Goal: Task Accomplishment & Management: Complete application form

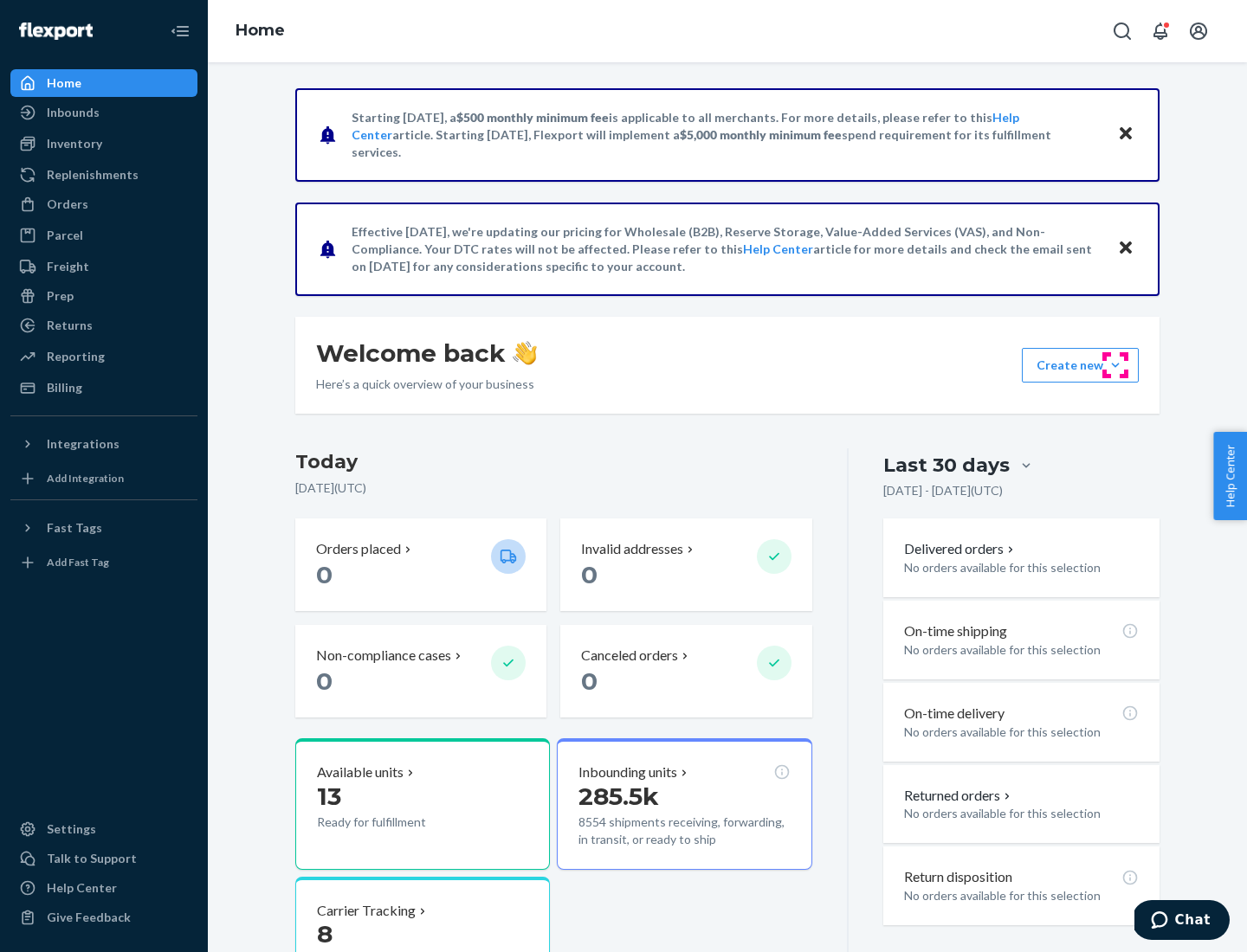
click at [1115, 366] on button "Create new Create new inbound Create new order Create new product" at bounding box center [1080, 365] width 117 height 34
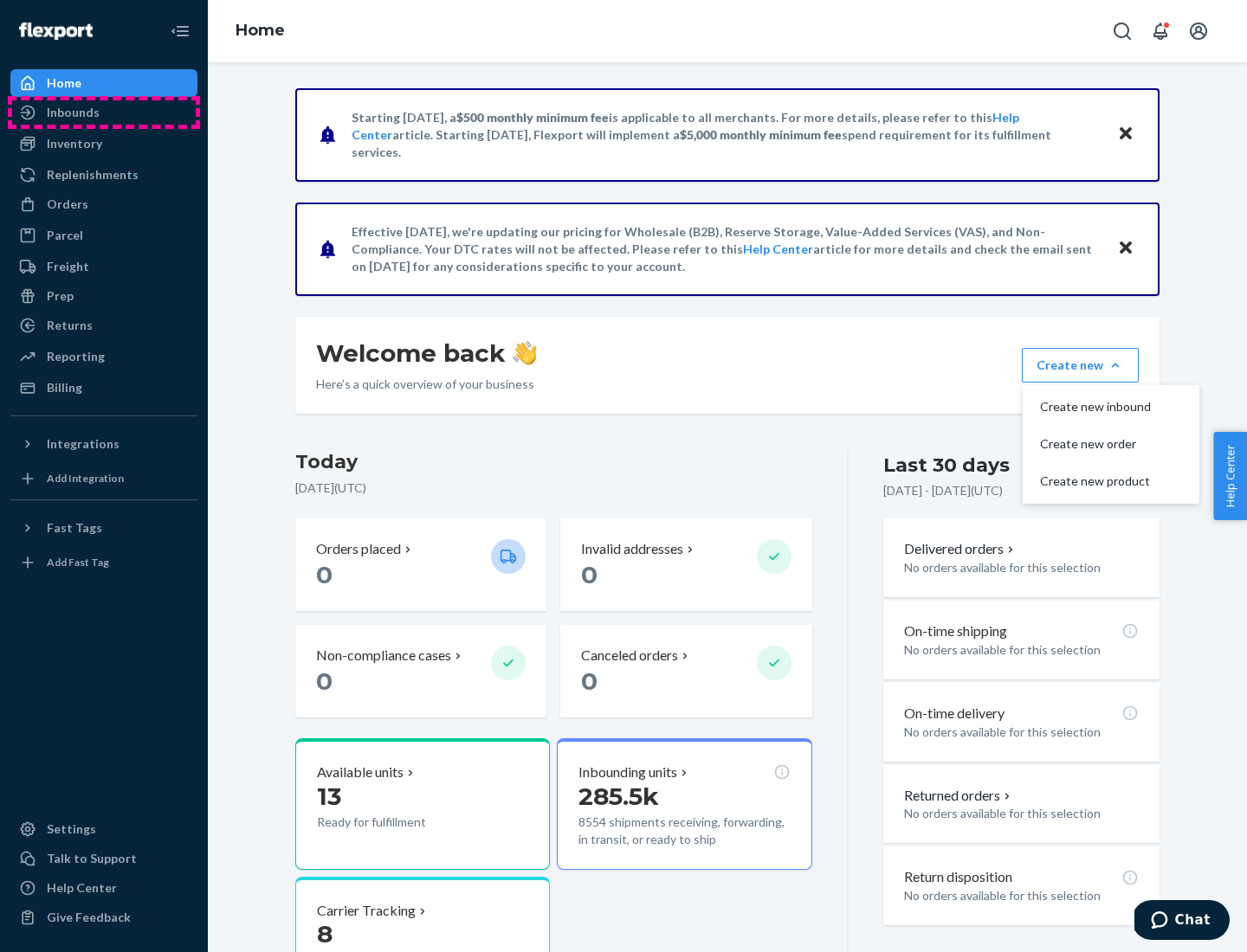
click at [103, 113] on div "Inbounds" at bounding box center [103, 113] width 184 height 24
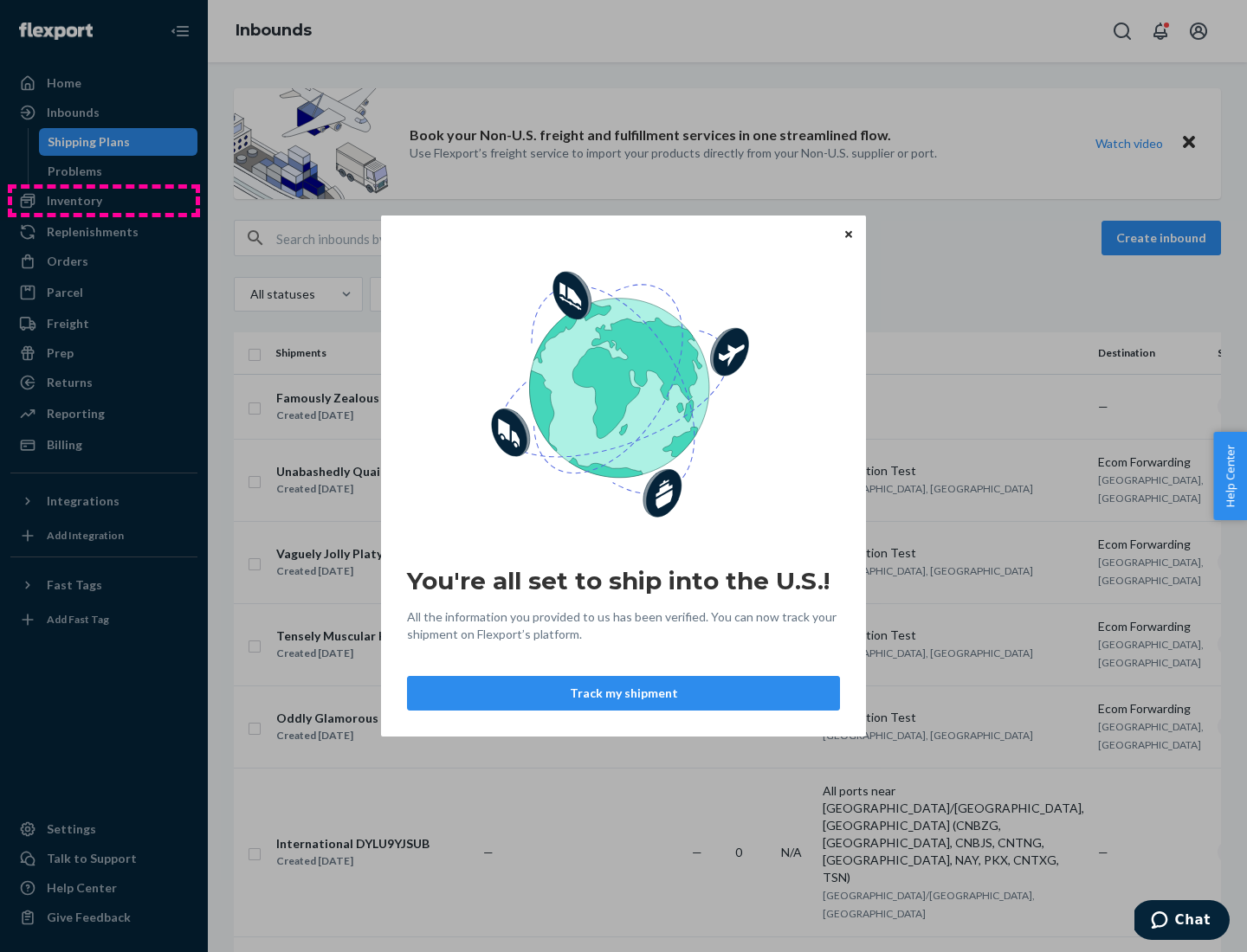
click at [103, 200] on div "You're all set to ship into the U.S.! All the information you provided to us ha…" at bounding box center [624, 476] width 1247 height 952
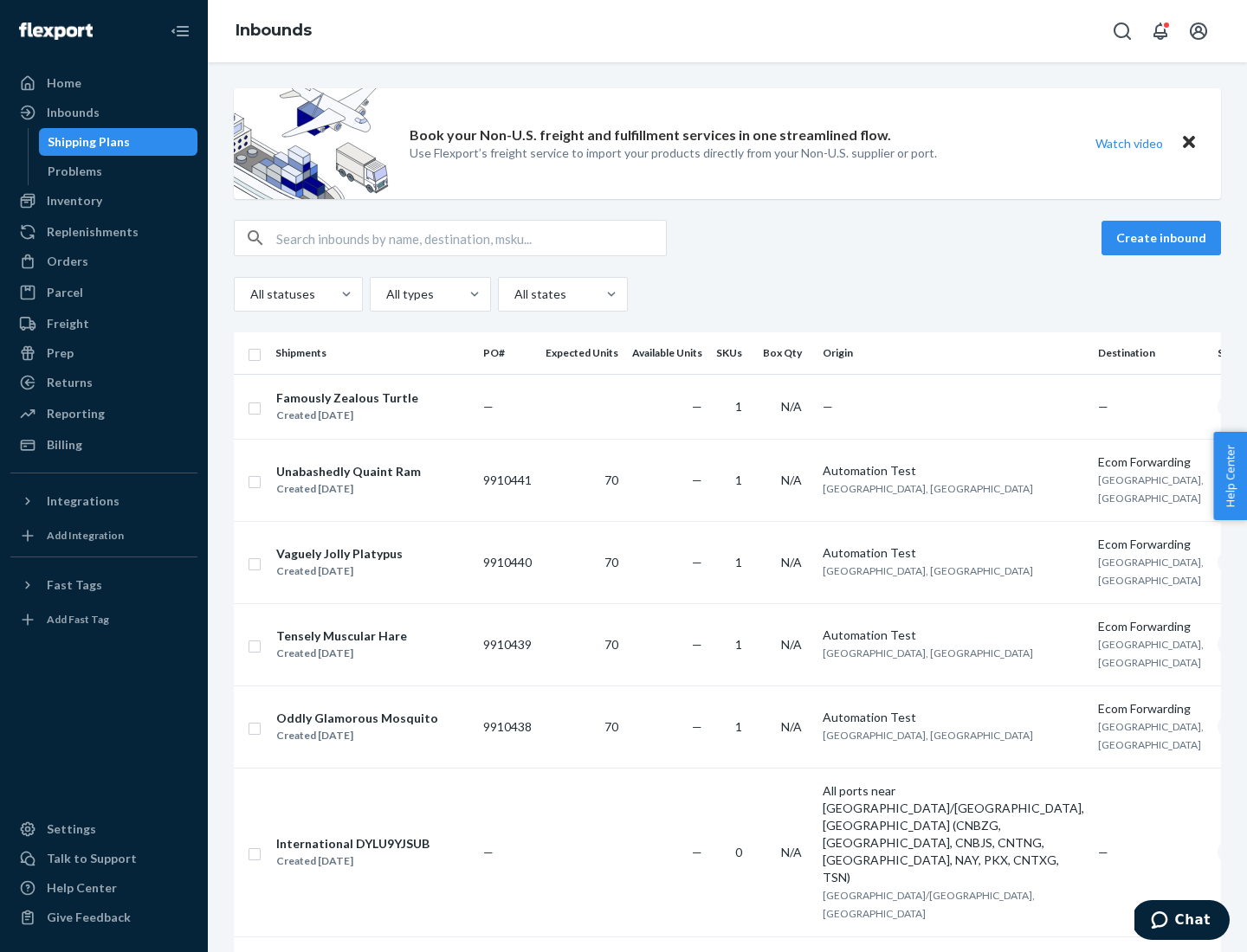
click at [727, 31] on div "Inbounds" at bounding box center [727, 30] width 1039 height 62
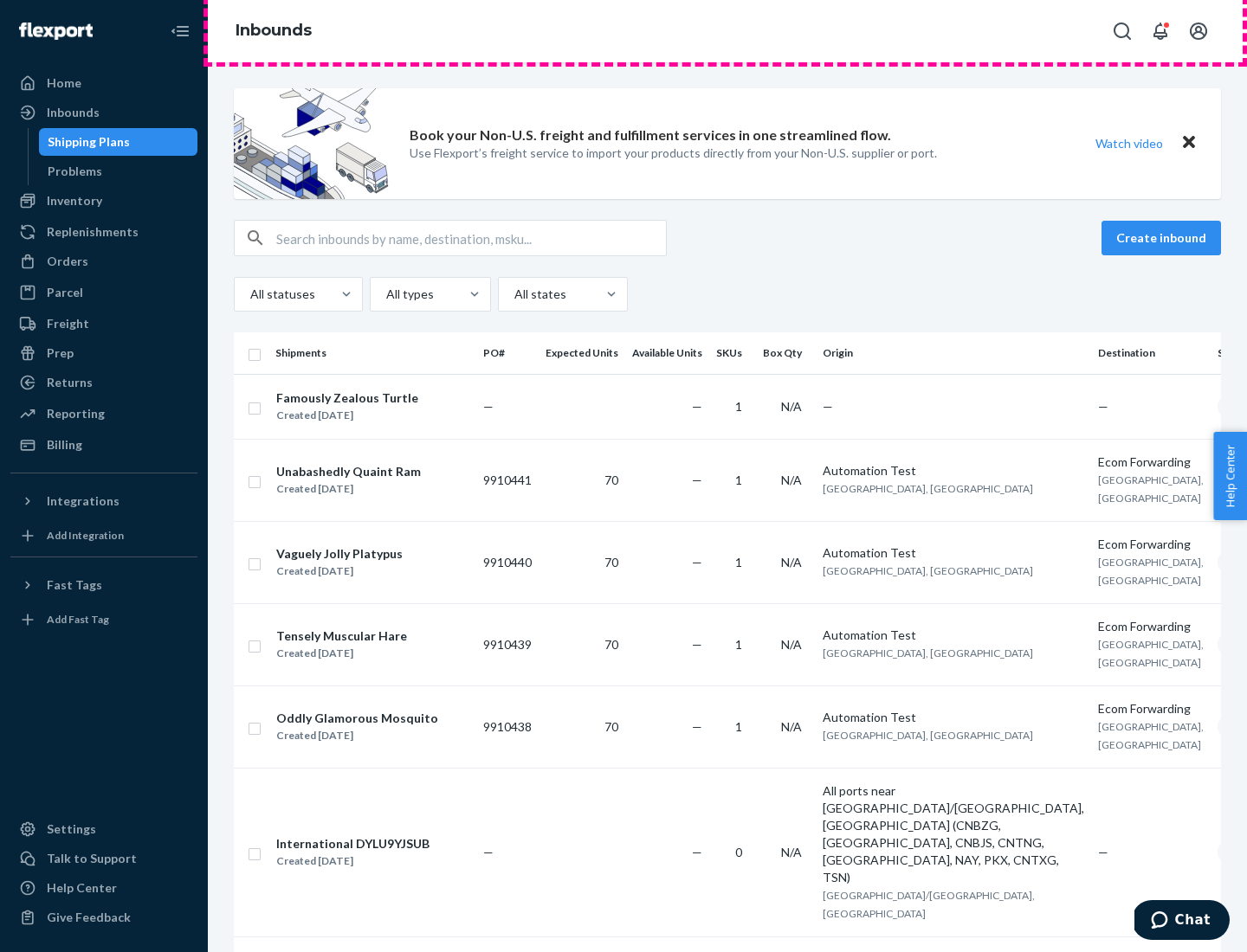
click at [727, 31] on div "Inbounds" at bounding box center [727, 30] width 1039 height 62
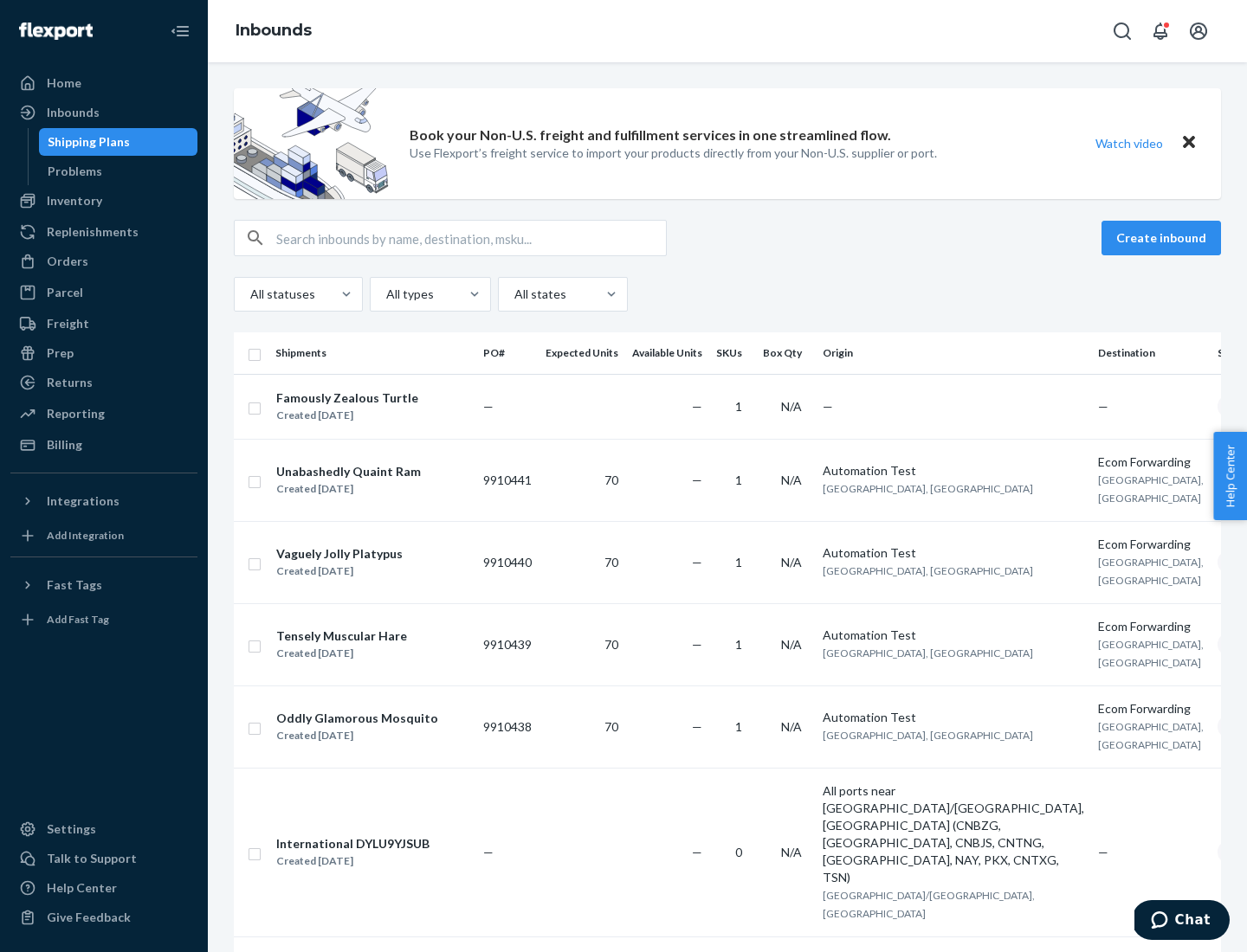
click at [727, 295] on div "All statuses All types All states" at bounding box center [727, 294] width 987 height 34
click at [86, 142] on div "Shipping Plans" at bounding box center [89, 141] width 82 height 18
click at [1164, 238] on button "Create inbound" at bounding box center [1160, 237] width 119 height 34
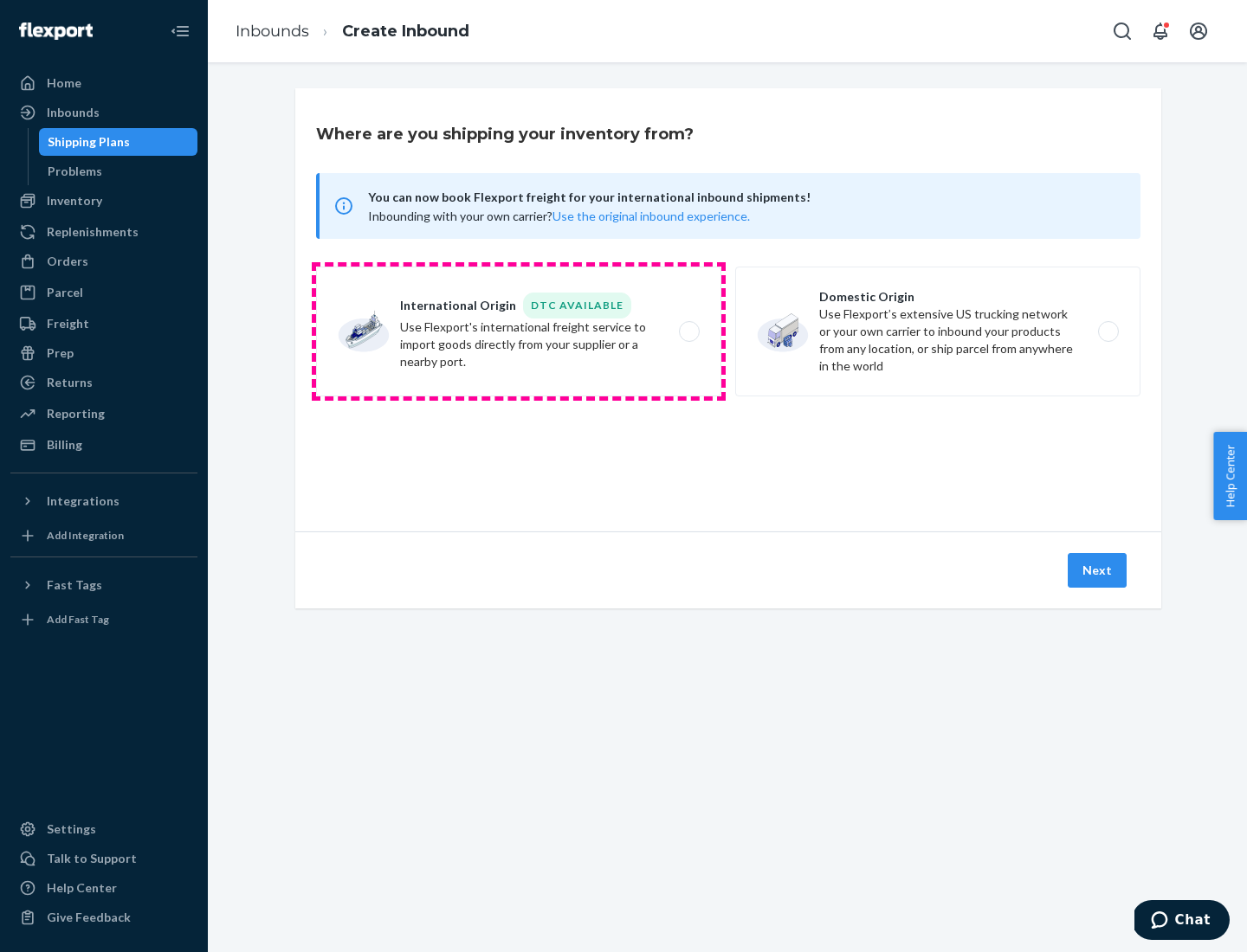
click at [518, 331] on label "International Origin DTC Available Use Flexport's international freight service…" at bounding box center [518, 331] width 406 height 130
click at [688, 331] on input "International Origin DTC Available Use Flexport's international freight service…" at bounding box center [694, 331] width 11 height 11
radio input "true"
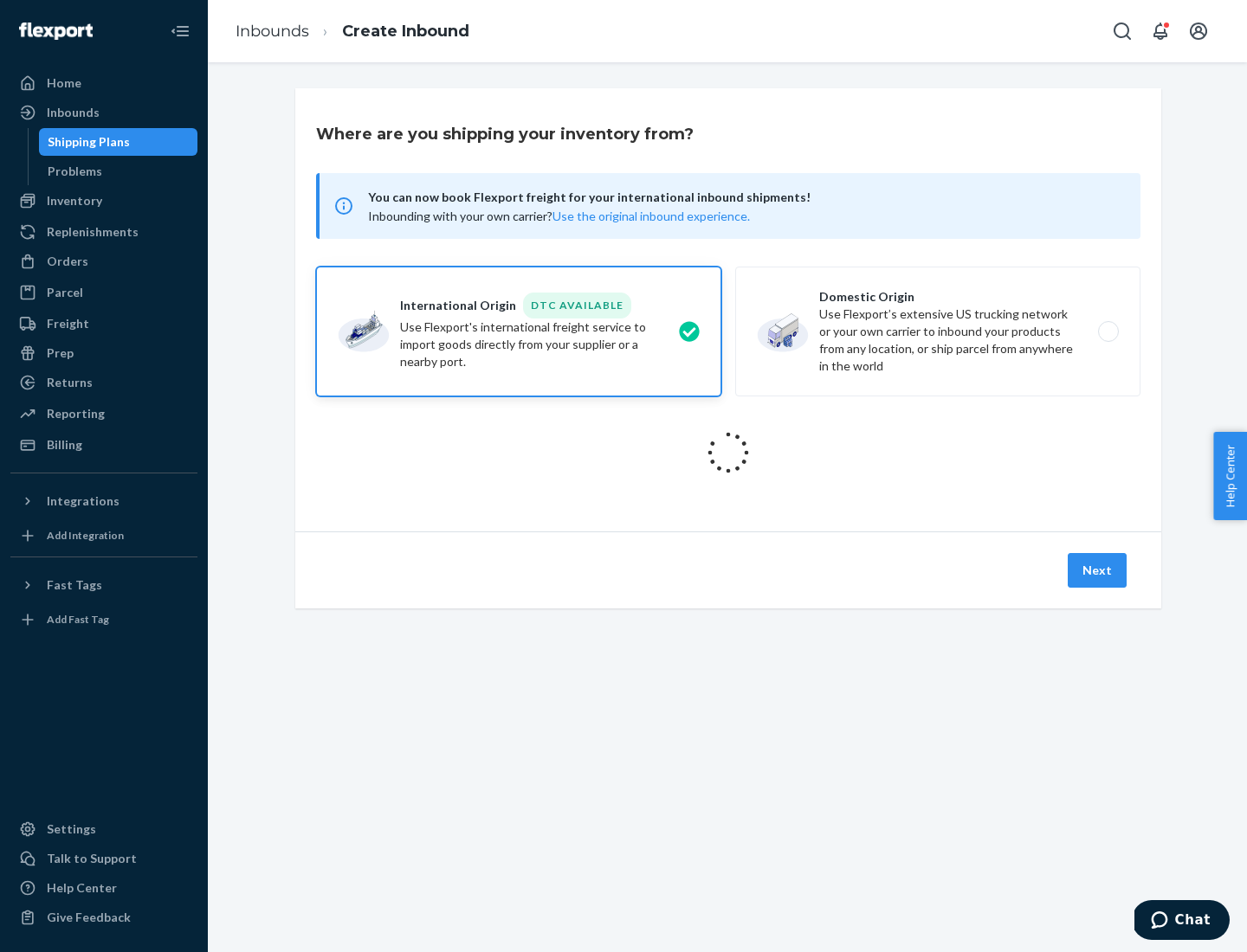
click at [728, 452] on icon at bounding box center [727, 452] width 62 height 62
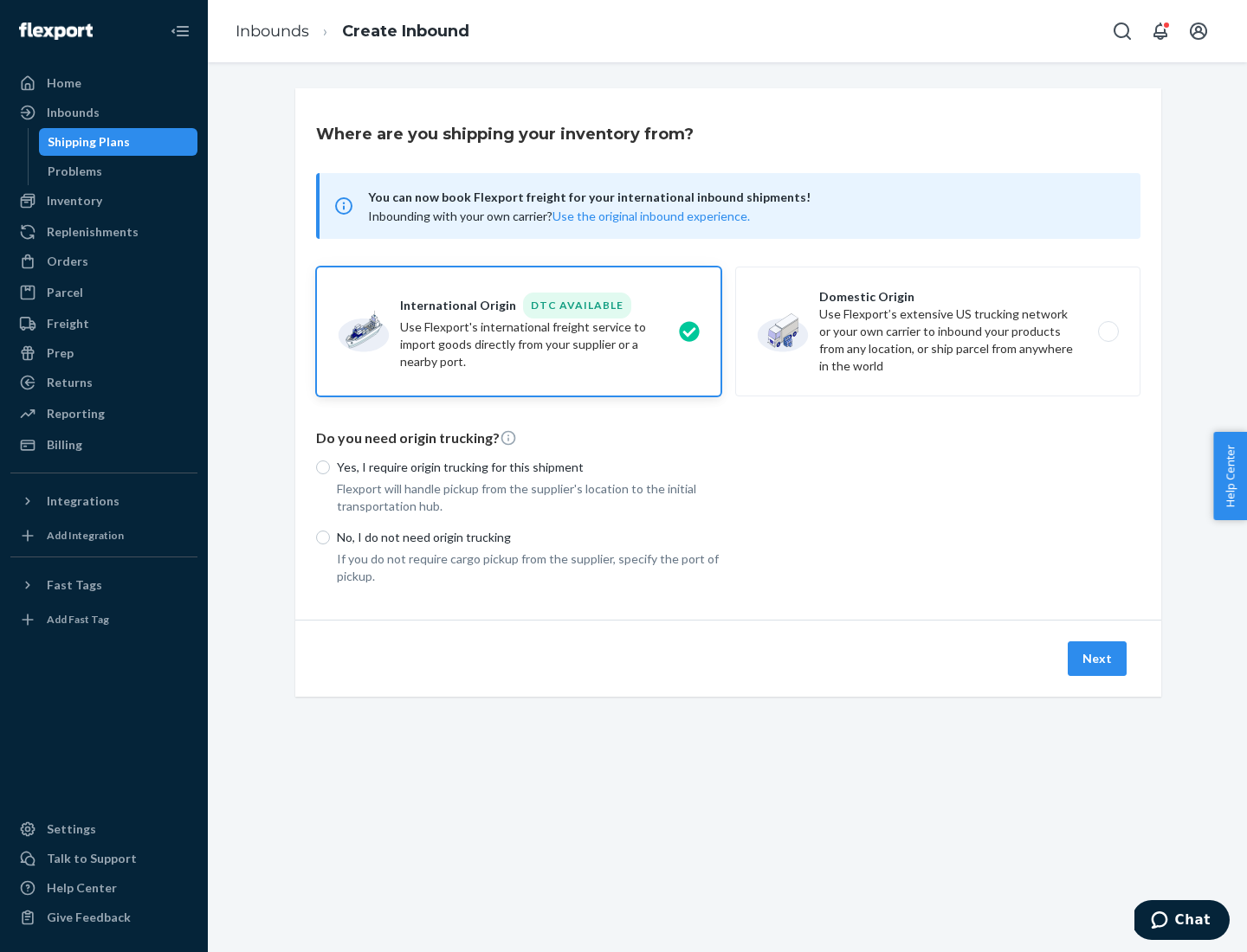
click at [529, 466] on p "Yes, I require origin trucking for this shipment" at bounding box center [529, 467] width 384 height 18
click at [330, 466] on input "Yes, I require origin trucking for this shipment" at bounding box center [322, 467] width 14 height 14
radio input "true"
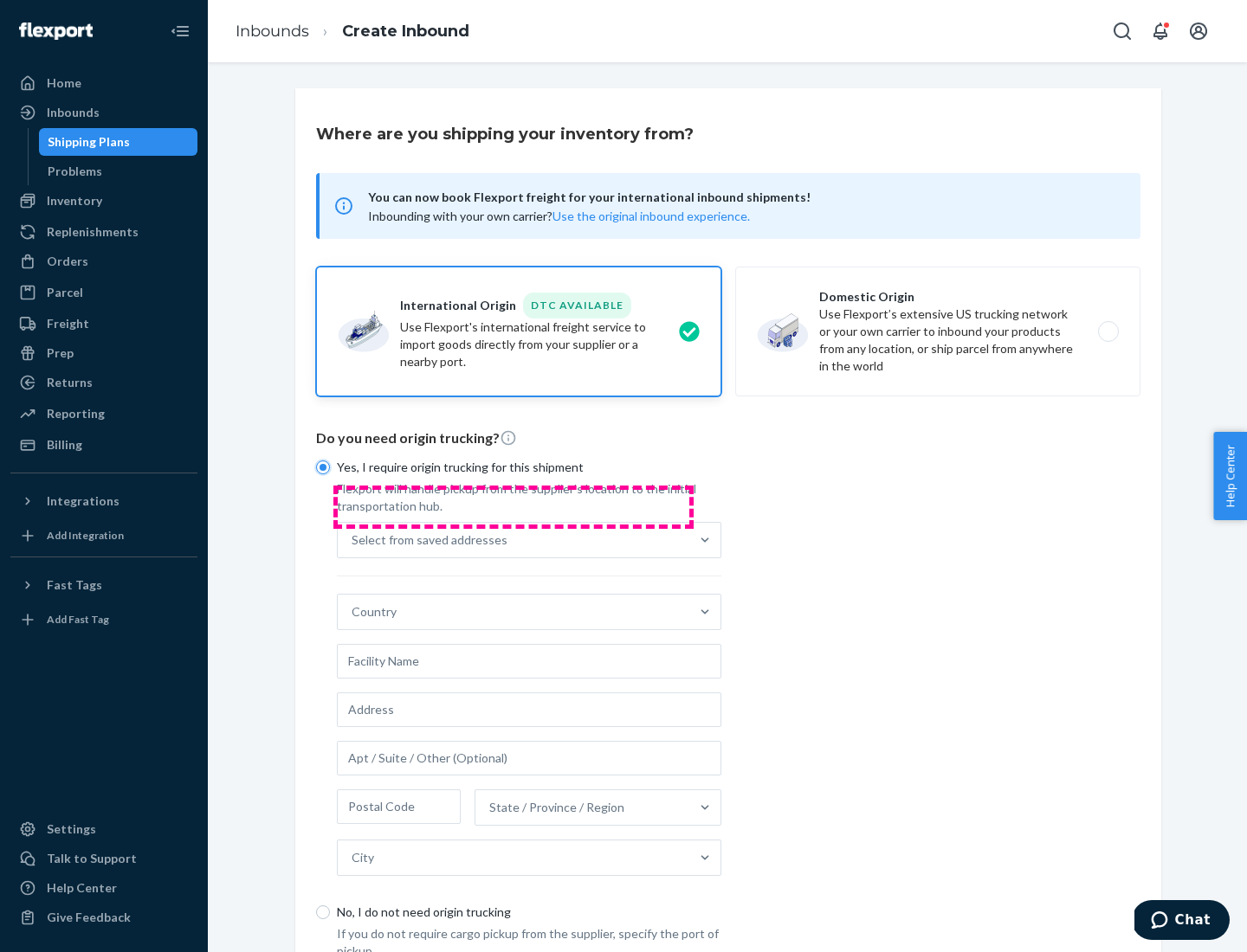
scroll to position [33, 0]
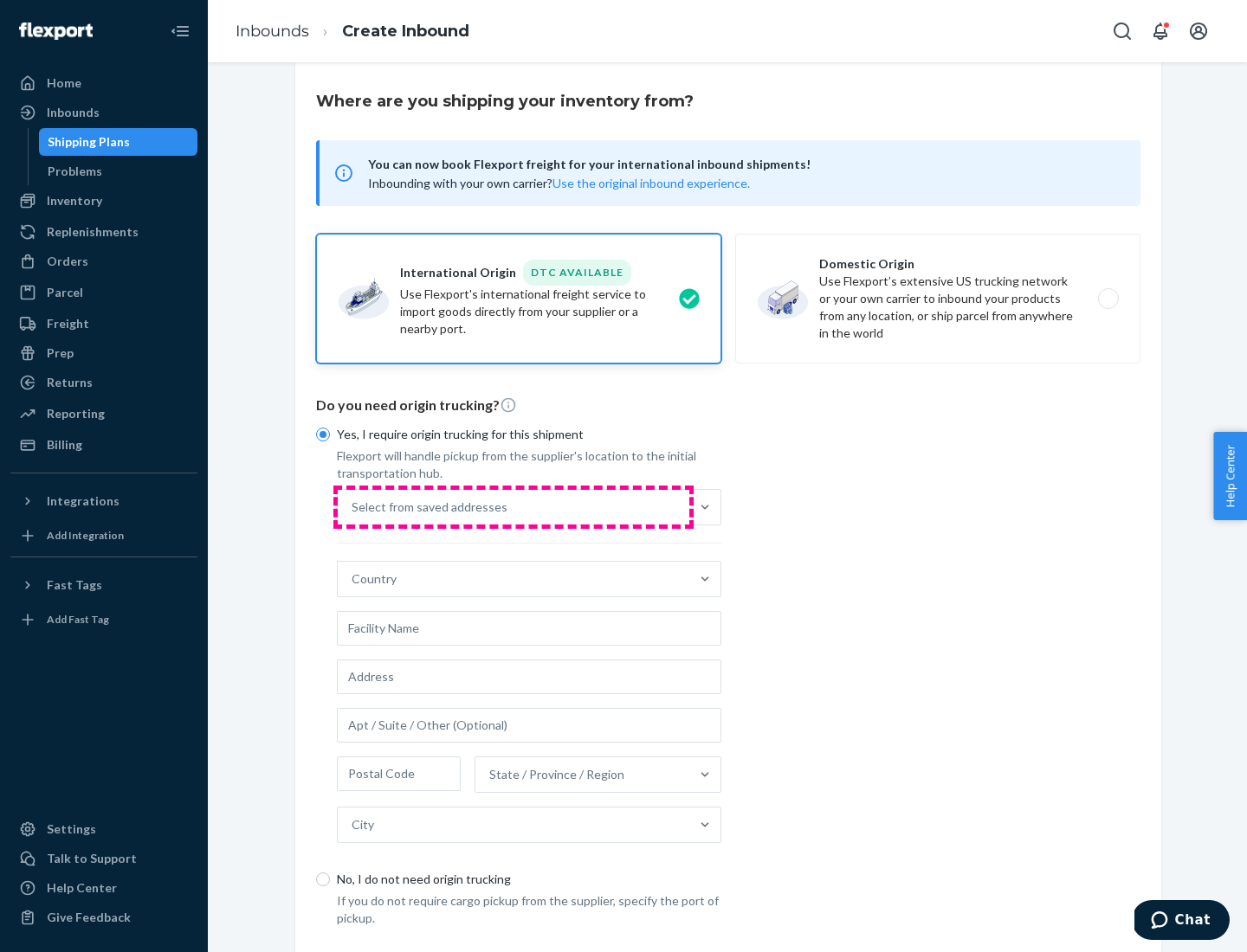
click at [514, 506] on div "Select from saved addresses" at bounding box center [514, 506] width 352 height 34
click at [353, 506] on input "Select from saved addresses" at bounding box center [353, 507] width 2 height 18
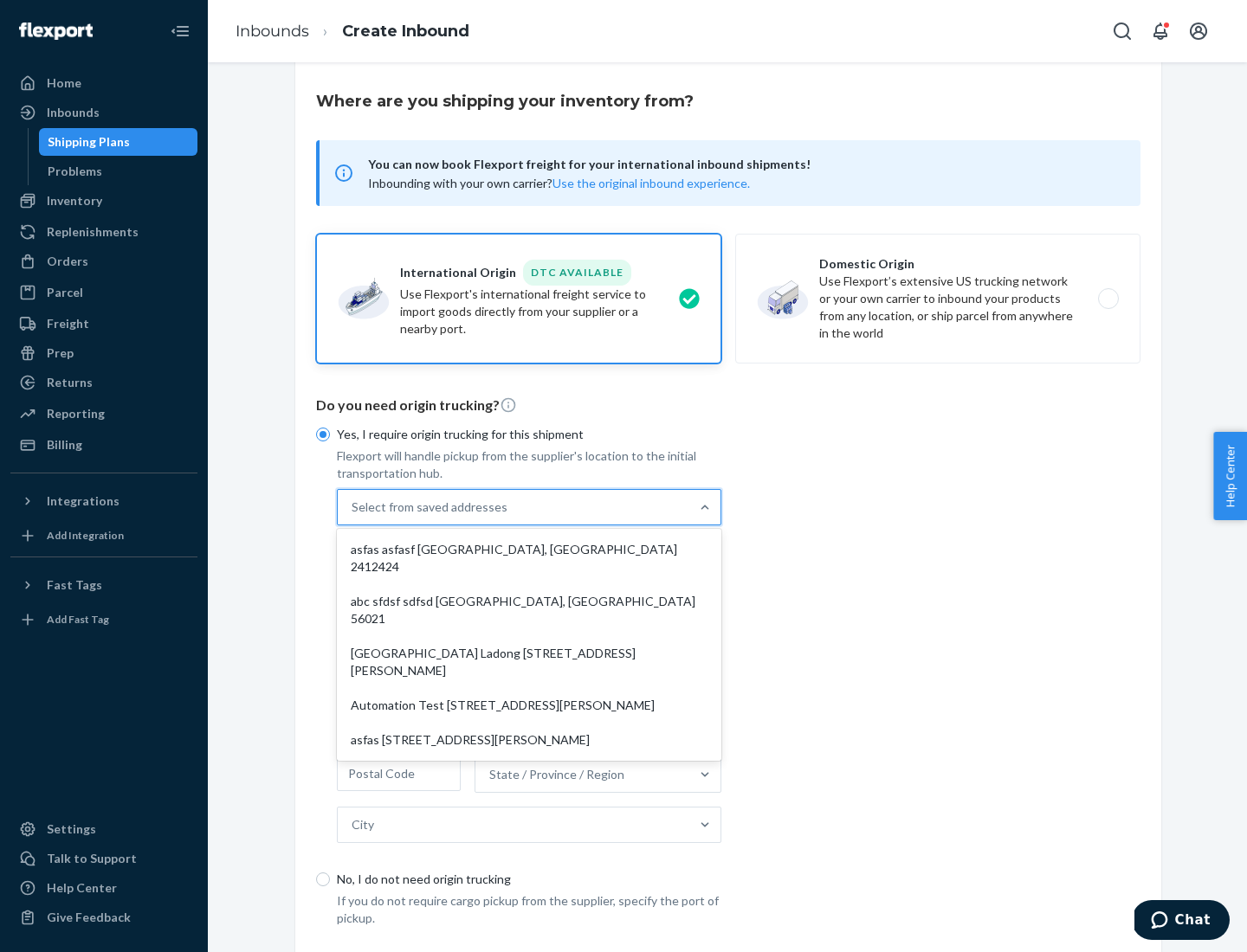
scroll to position [76, 0]
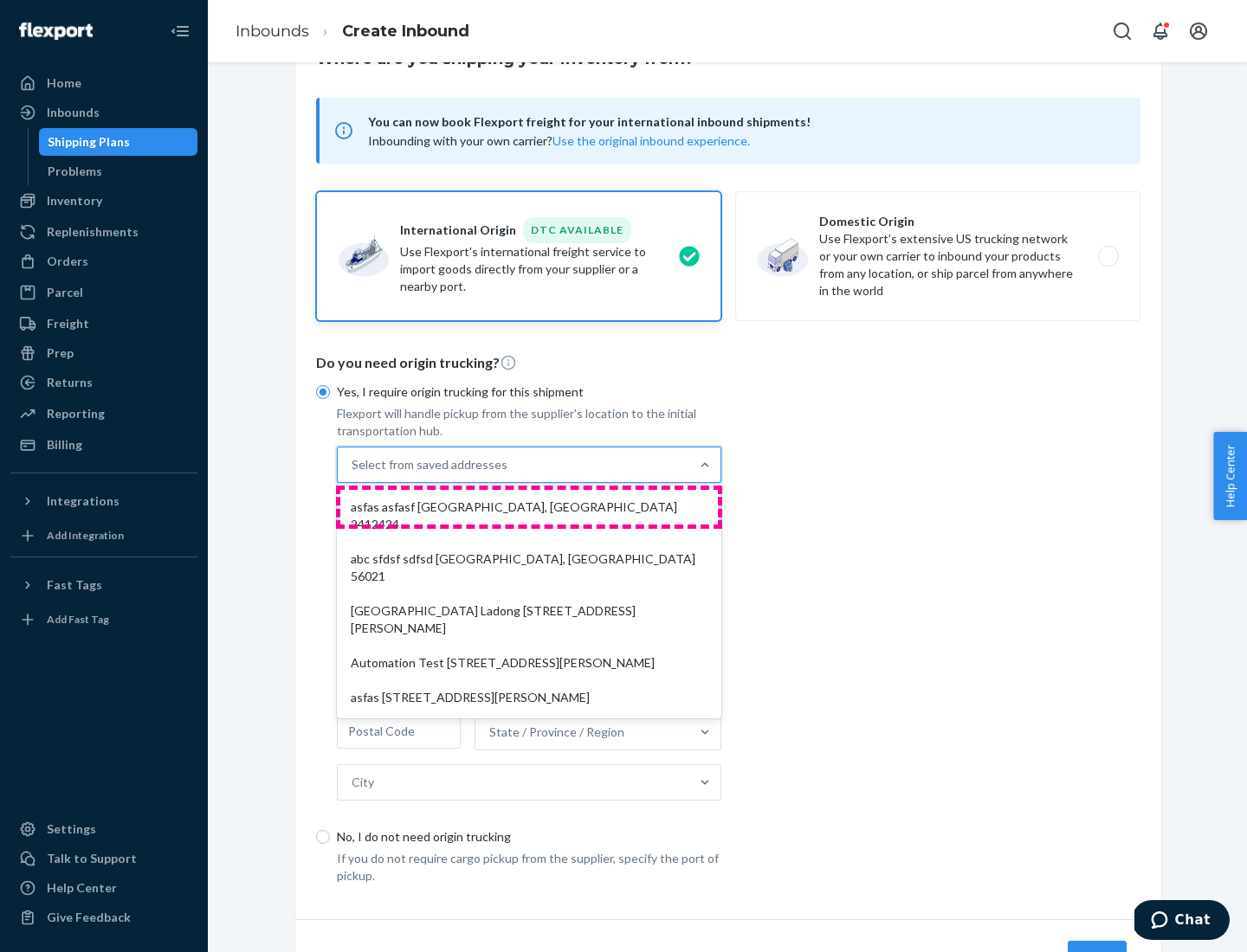
click at [529, 506] on div "asfas asfasf [GEOGRAPHIC_DATA], [GEOGRAPHIC_DATA] 2412424" at bounding box center [528, 515] width 378 height 52
click at [353, 474] on input "option asfas asfasf [GEOGRAPHIC_DATA], [GEOGRAPHIC_DATA] 2412424 focused, 1 of …" at bounding box center [353, 464] width 2 height 18
type input "asfas"
type input "asfasf"
type input "2412424"
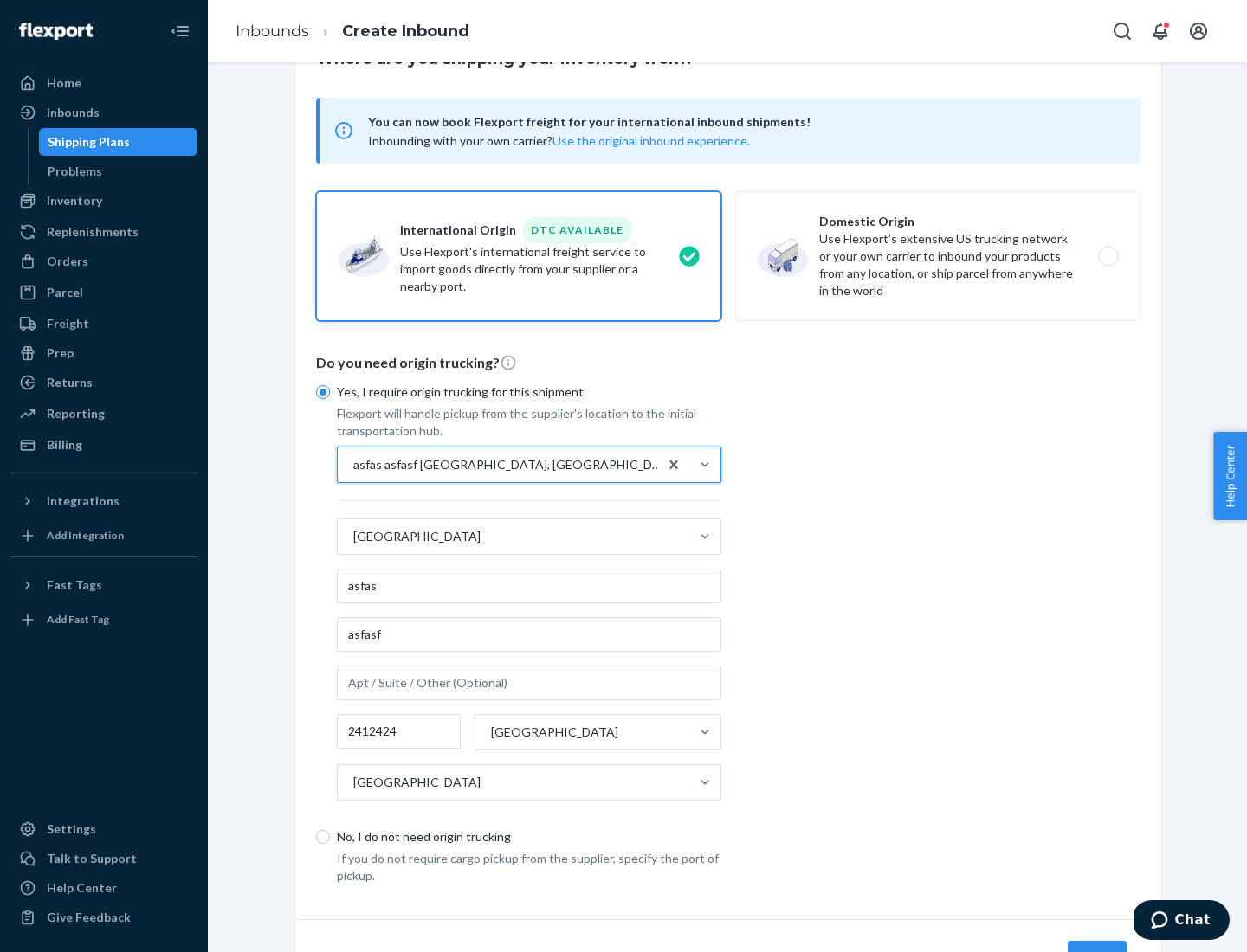
scroll to position [161, 0]
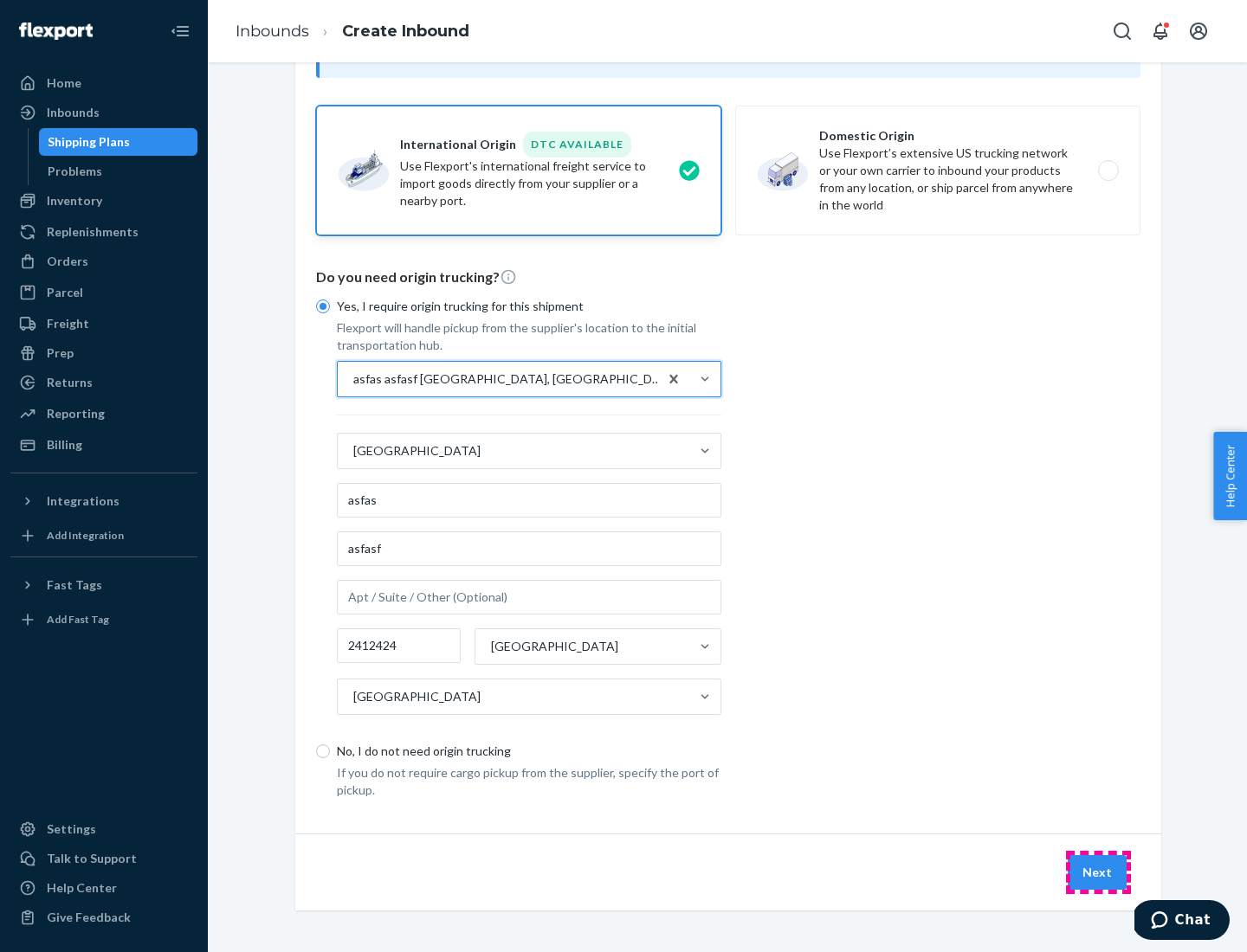
click at [1097, 872] on button "Next" at bounding box center [1097, 872] width 59 height 34
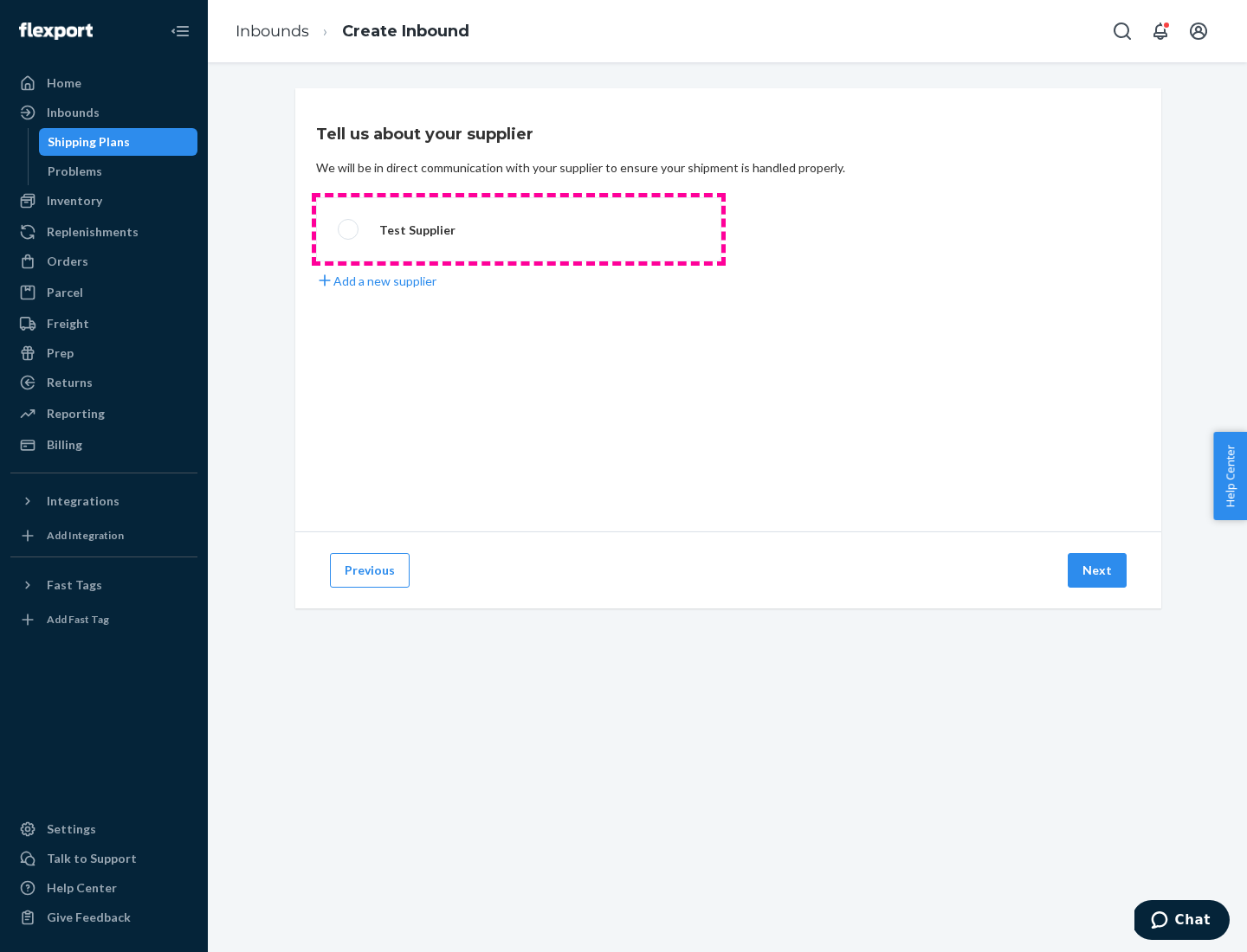
click at [518, 229] on label "Test Supplier" at bounding box center [518, 229] width 406 height 64
click at [349, 229] on input "Test Supplier" at bounding box center [344, 230] width 11 height 11
radio input "true"
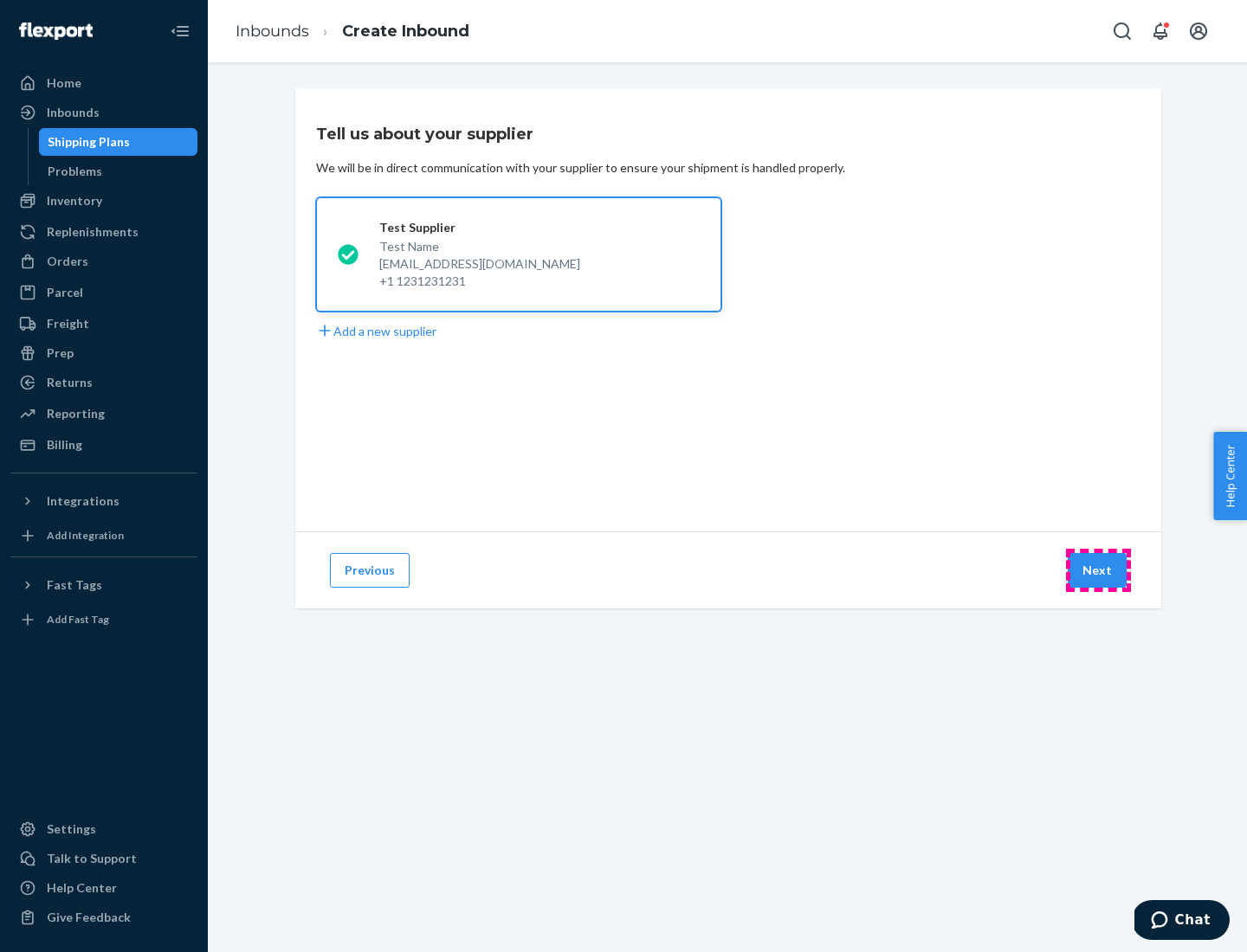
click at [1097, 571] on button "Next" at bounding box center [1097, 570] width 59 height 34
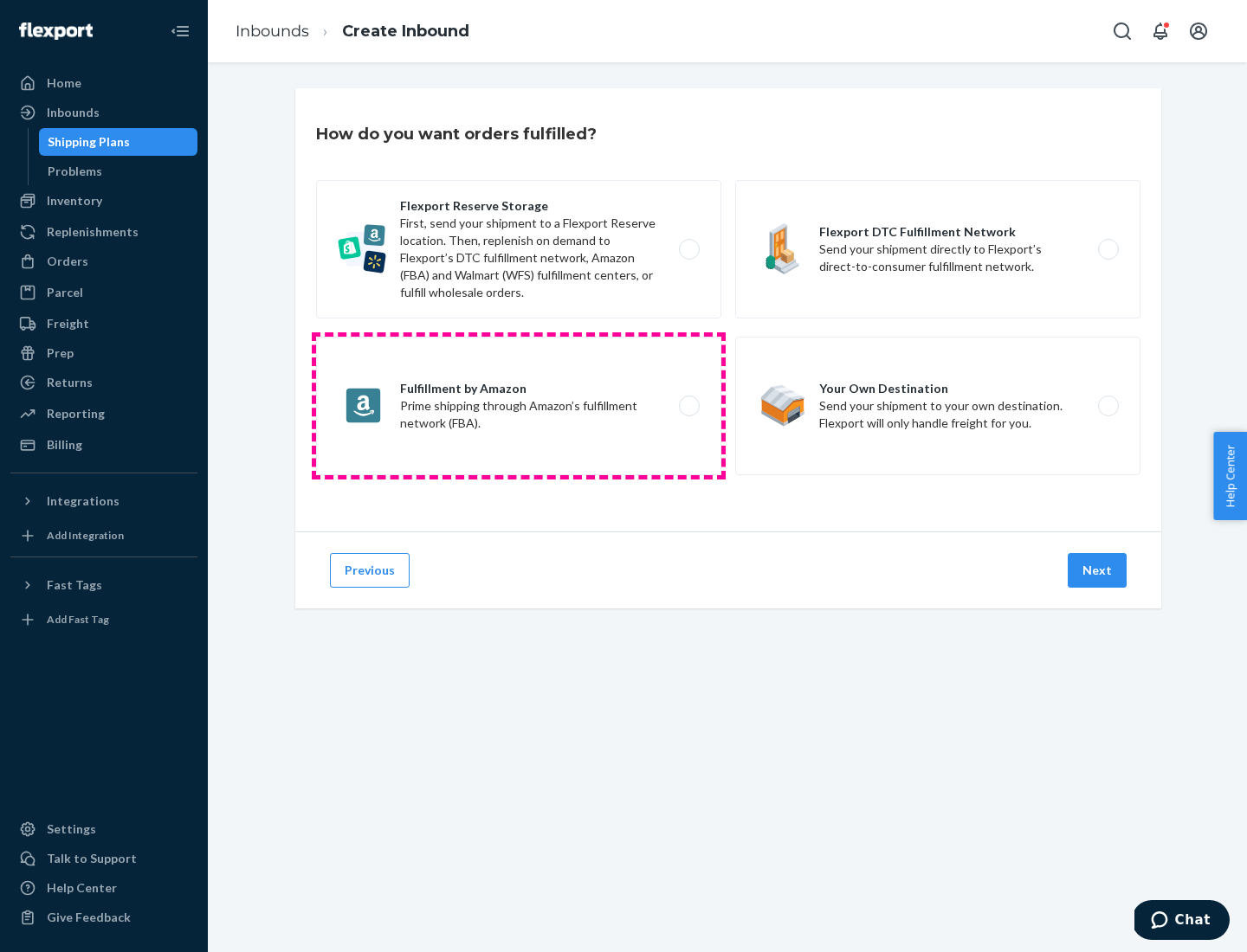
click at [518, 406] on label "Fulfillment by Amazon Prime shipping through Amazon’s fulfillment network (FBA)." at bounding box center [518, 406] width 406 height 139
click at [688, 406] on input "Fulfillment by Amazon Prime shipping through Amazon’s fulfillment network (FBA)." at bounding box center [694, 406] width 11 height 11
radio input "true"
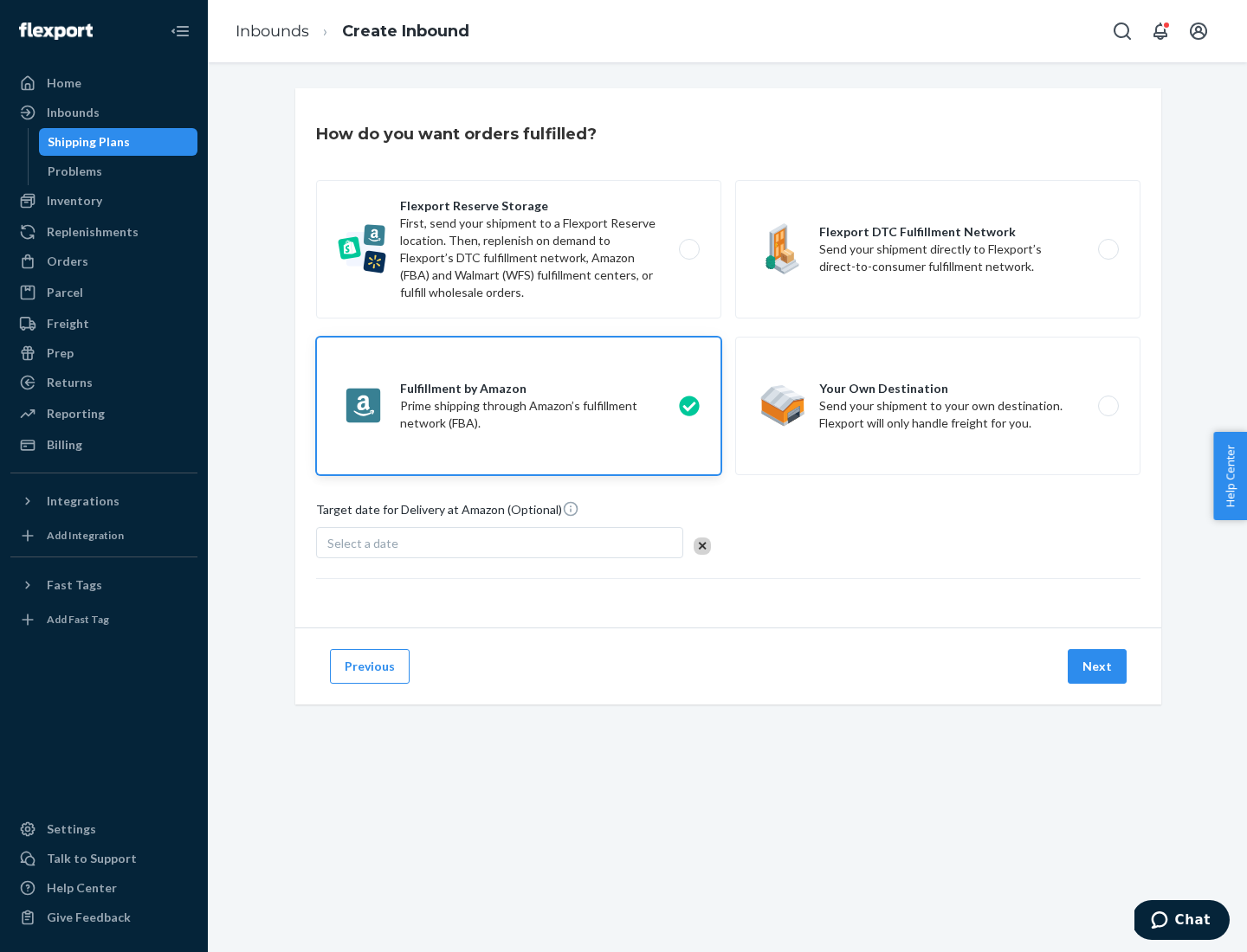
click at [1097, 667] on button "Next" at bounding box center [1097, 666] width 59 height 34
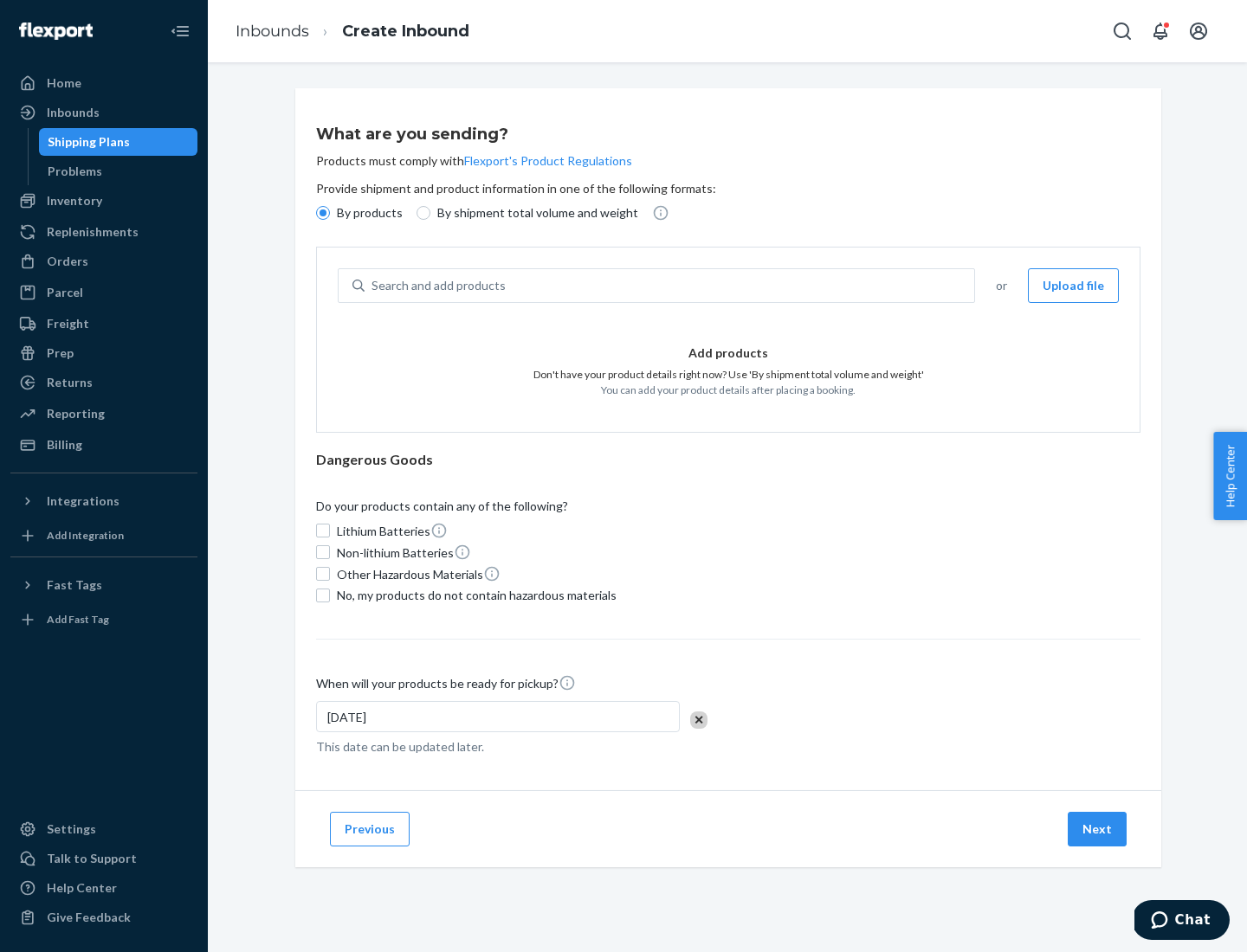
click at [532, 213] on p "By shipment total volume and weight" at bounding box center [537, 212] width 200 height 18
click at [430, 213] on input "By shipment total volume and weight" at bounding box center [423, 212] width 14 height 14
radio input "true"
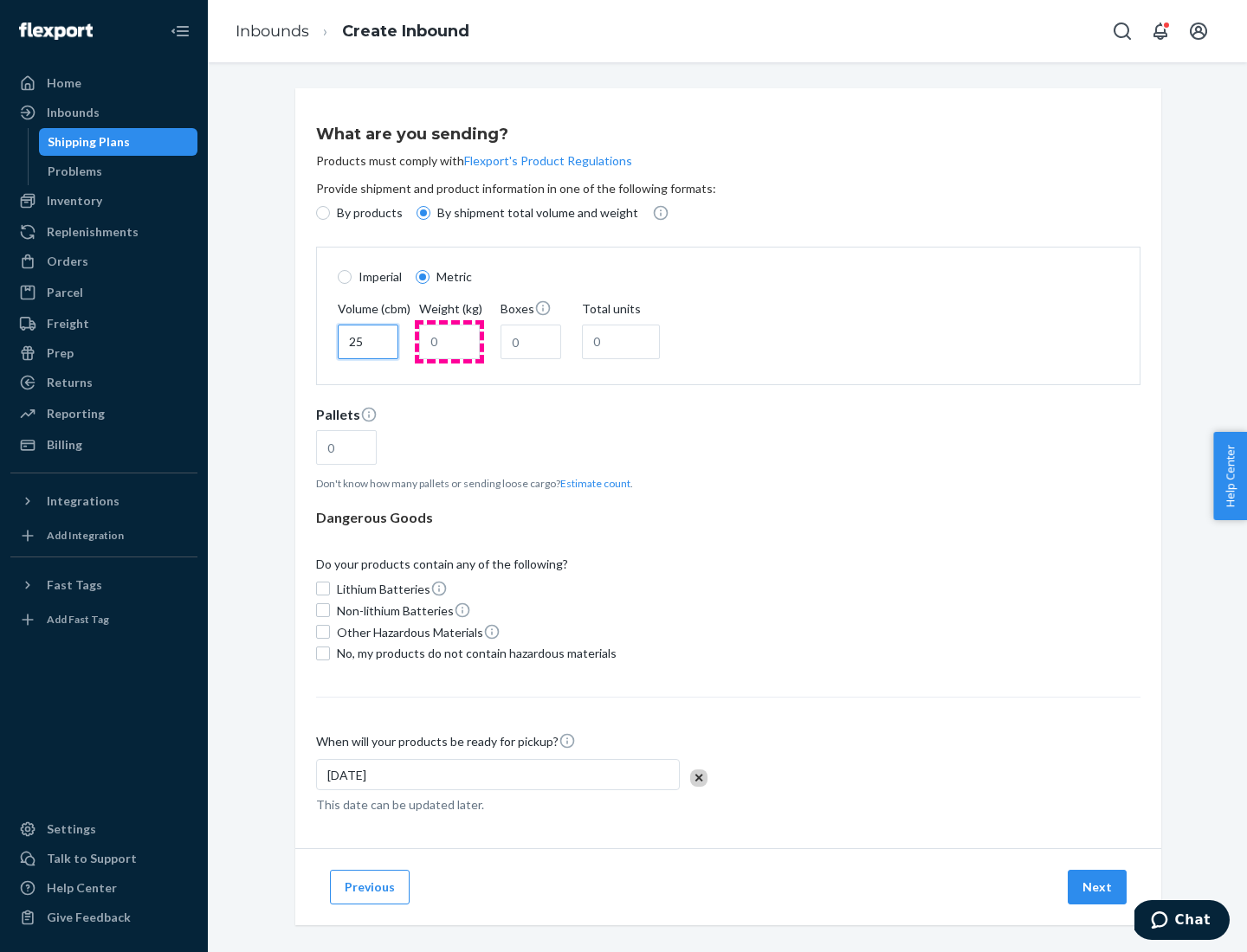
type input "25"
type input "100"
type input "50"
type input "500"
click at [591, 483] on button "Estimate count" at bounding box center [595, 483] width 70 height 15
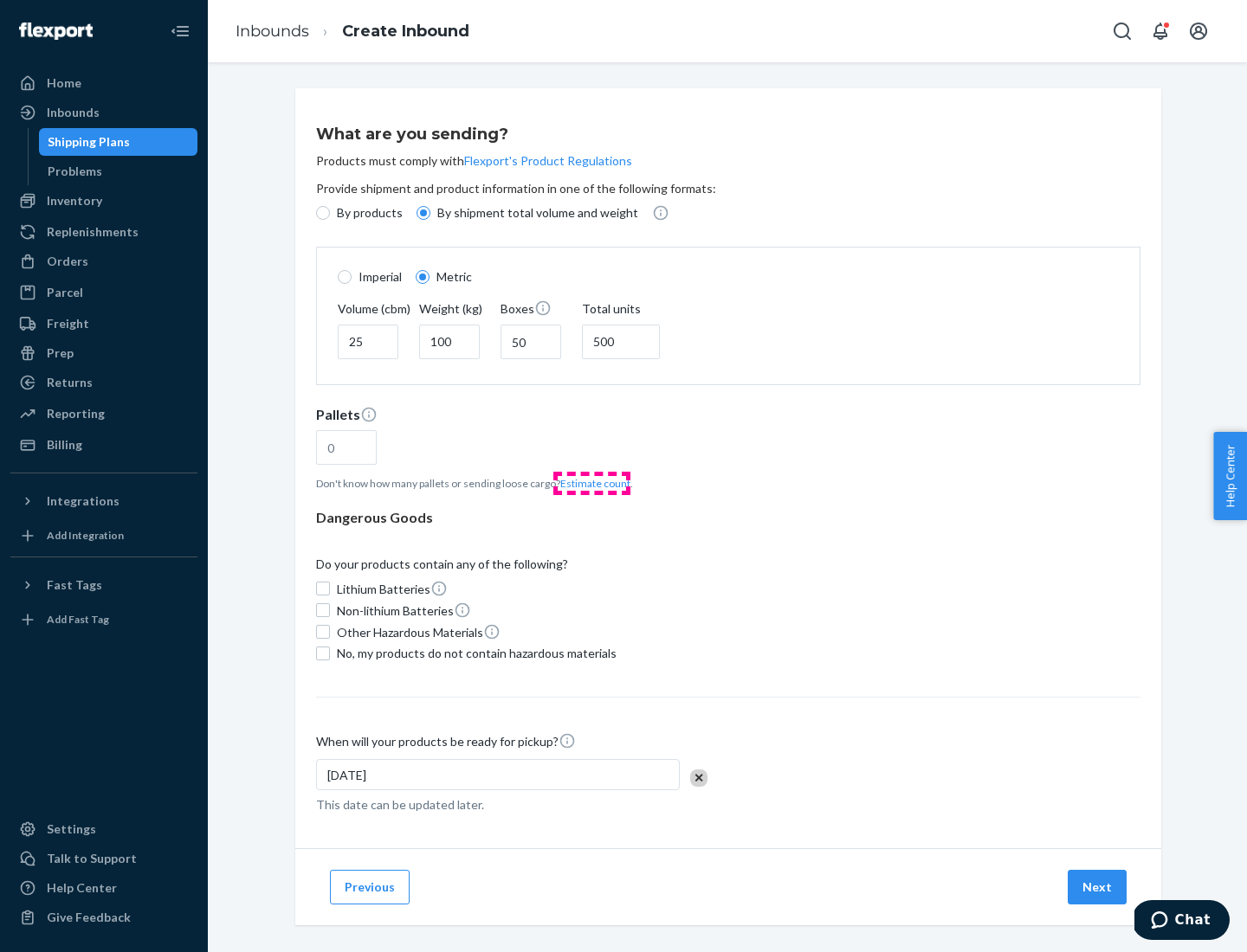
type input "16"
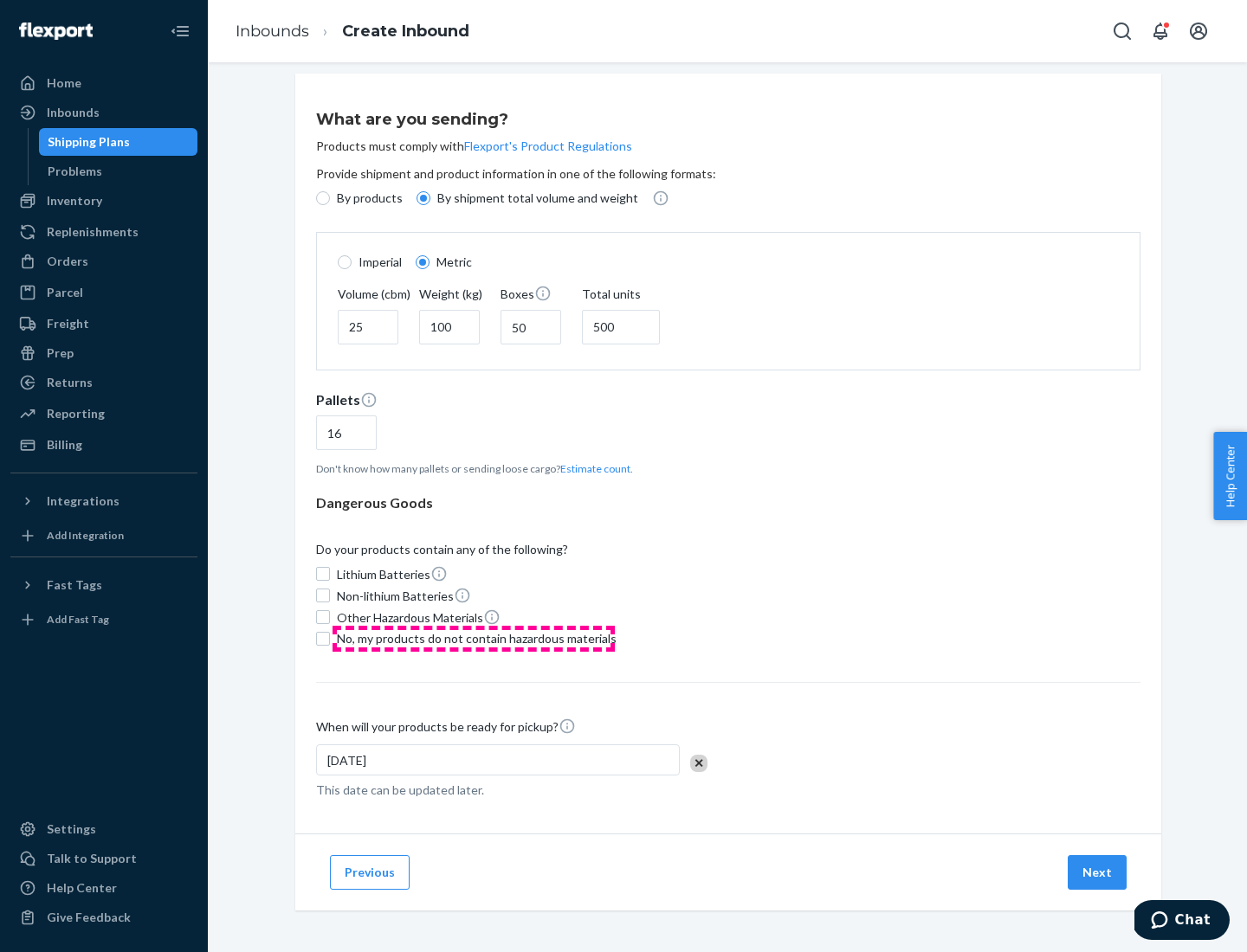
click at [474, 638] on span "No, my products do not contain hazardous materials" at bounding box center [477, 638] width 280 height 18
click at [330, 638] on input "No, my products do not contain hazardous materials" at bounding box center [322, 638] width 14 height 14
checkbox input "true"
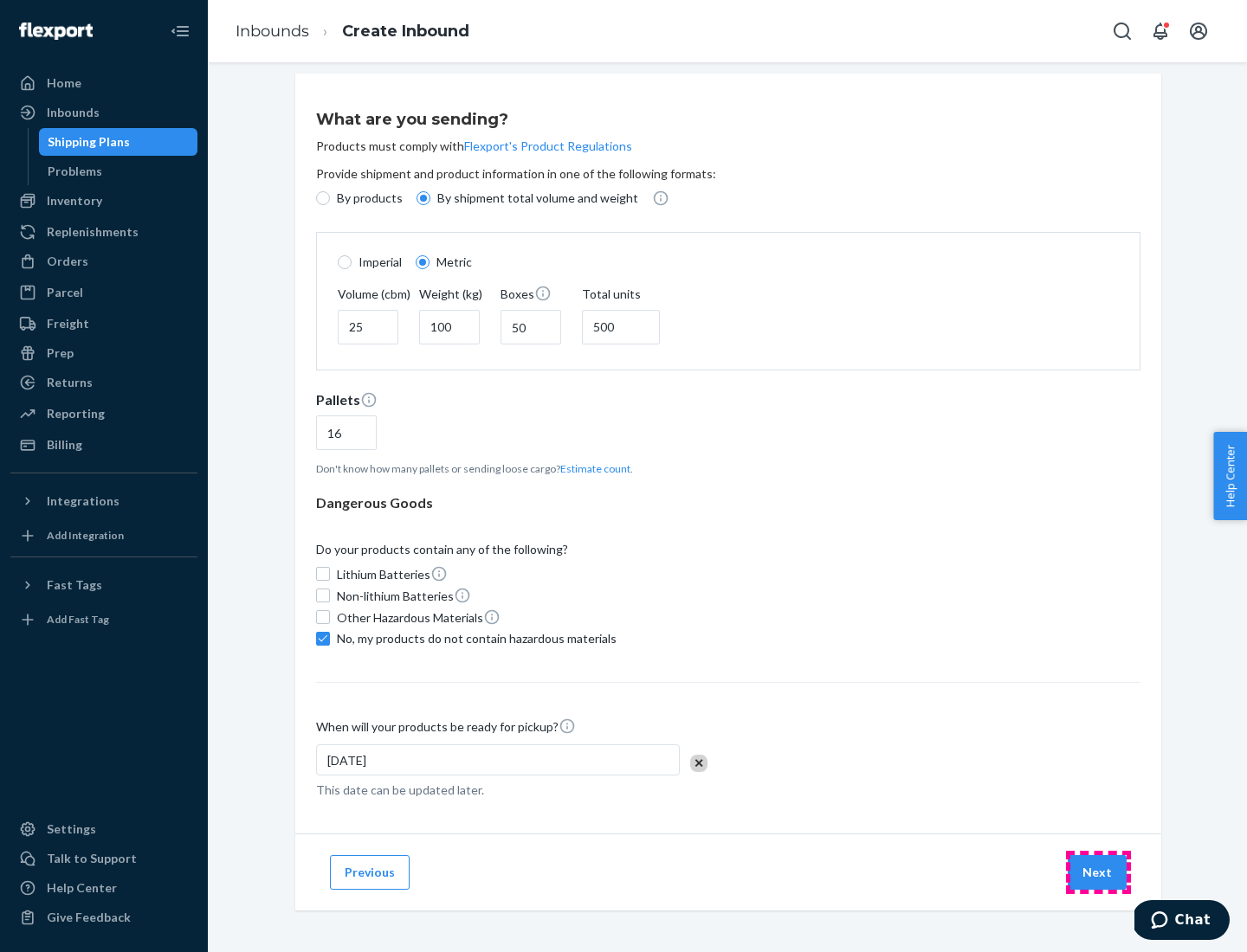
click at [1097, 872] on button "Next" at bounding box center [1097, 872] width 59 height 34
